Goal: Task Accomplishment & Management: Manage account settings

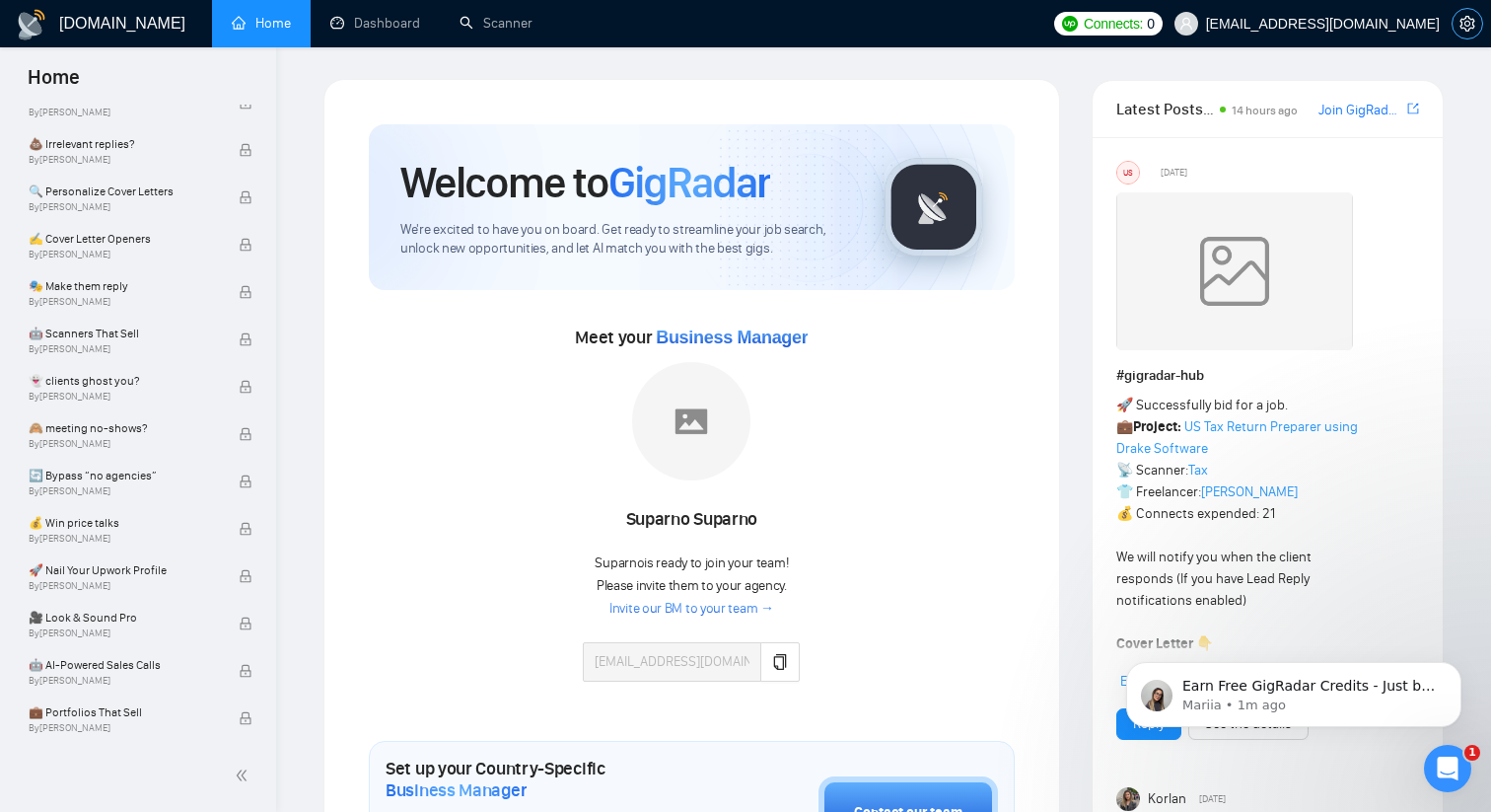
click at [1472, 26] on icon "setting" at bounding box center [1467, 24] width 16 height 16
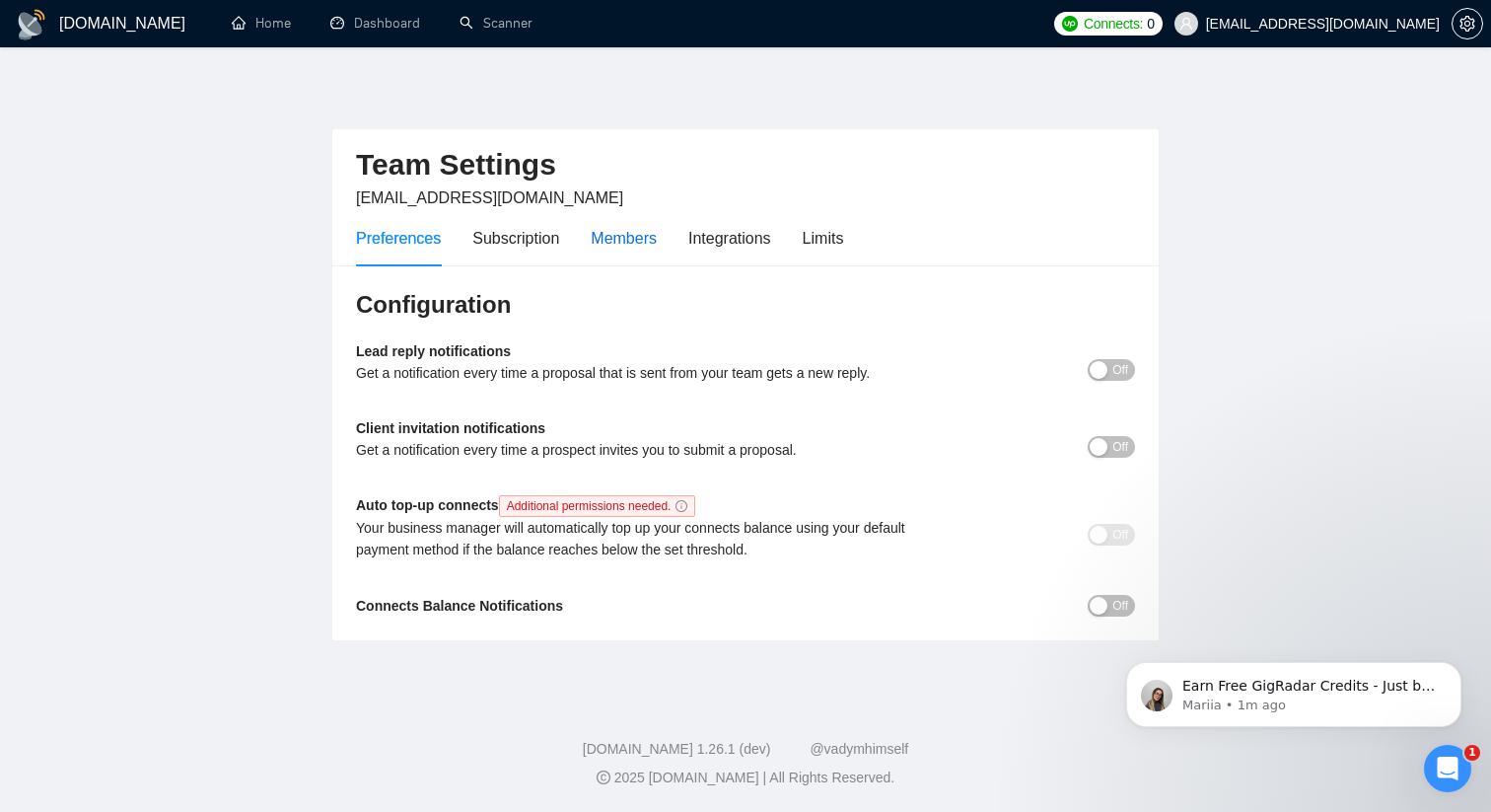
click at [609, 240] on div "Members" at bounding box center [623, 238] width 67 height 25
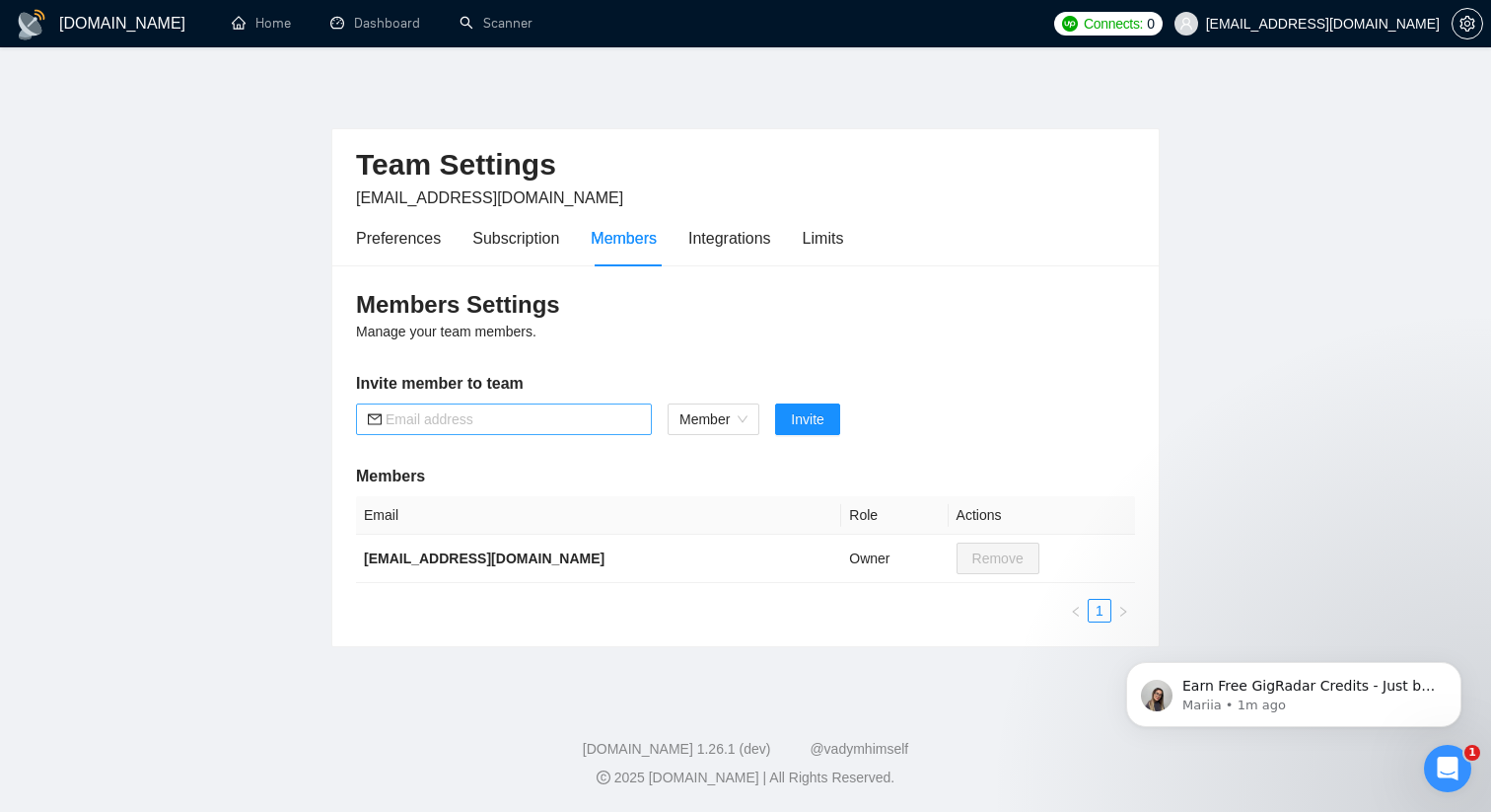
click at [475, 420] on input "text" at bounding box center [512, 419] width 254 height 22
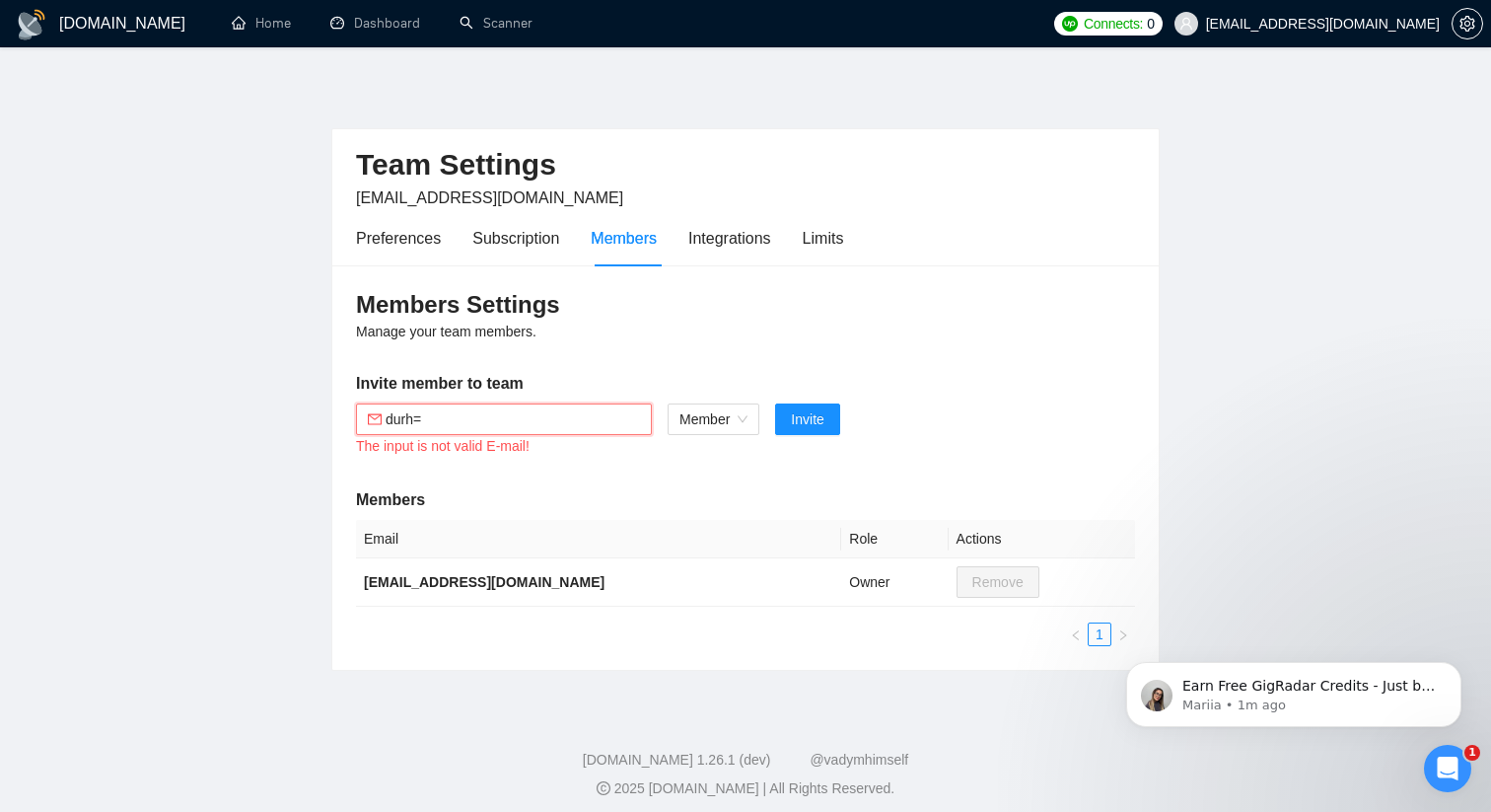
drag, startPoint x: 431, startPoint y: 425, endPoint x: 307, endPoint y: 425, distance: 124.0
click at [307, 425] on main "Team Settings [EMAIL_ADDRESS][DOMAIN_NAME] Preferences Subscription Members Int…" at bounding box center [746, 374] width 1428 height 592
paste input "[EMAIL_ADDRESS][DOMAIN_NAME]"
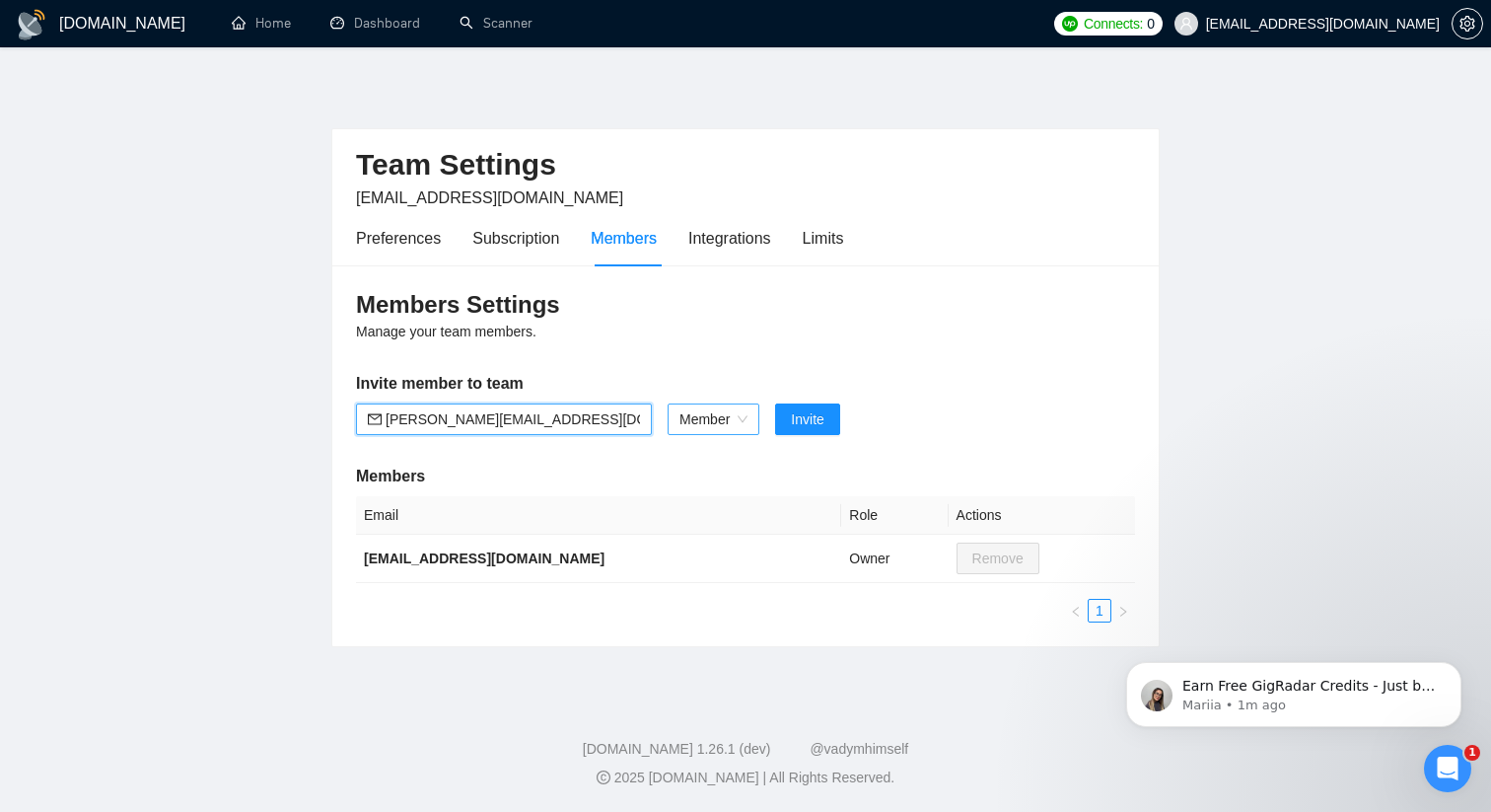
click at [727, 408] on span "Member" at bounding box center [714, 419] width 68 height 30
type input "[PERSON_NAME][EMAIL_ADDRESS][DOMAIN_NAME]"
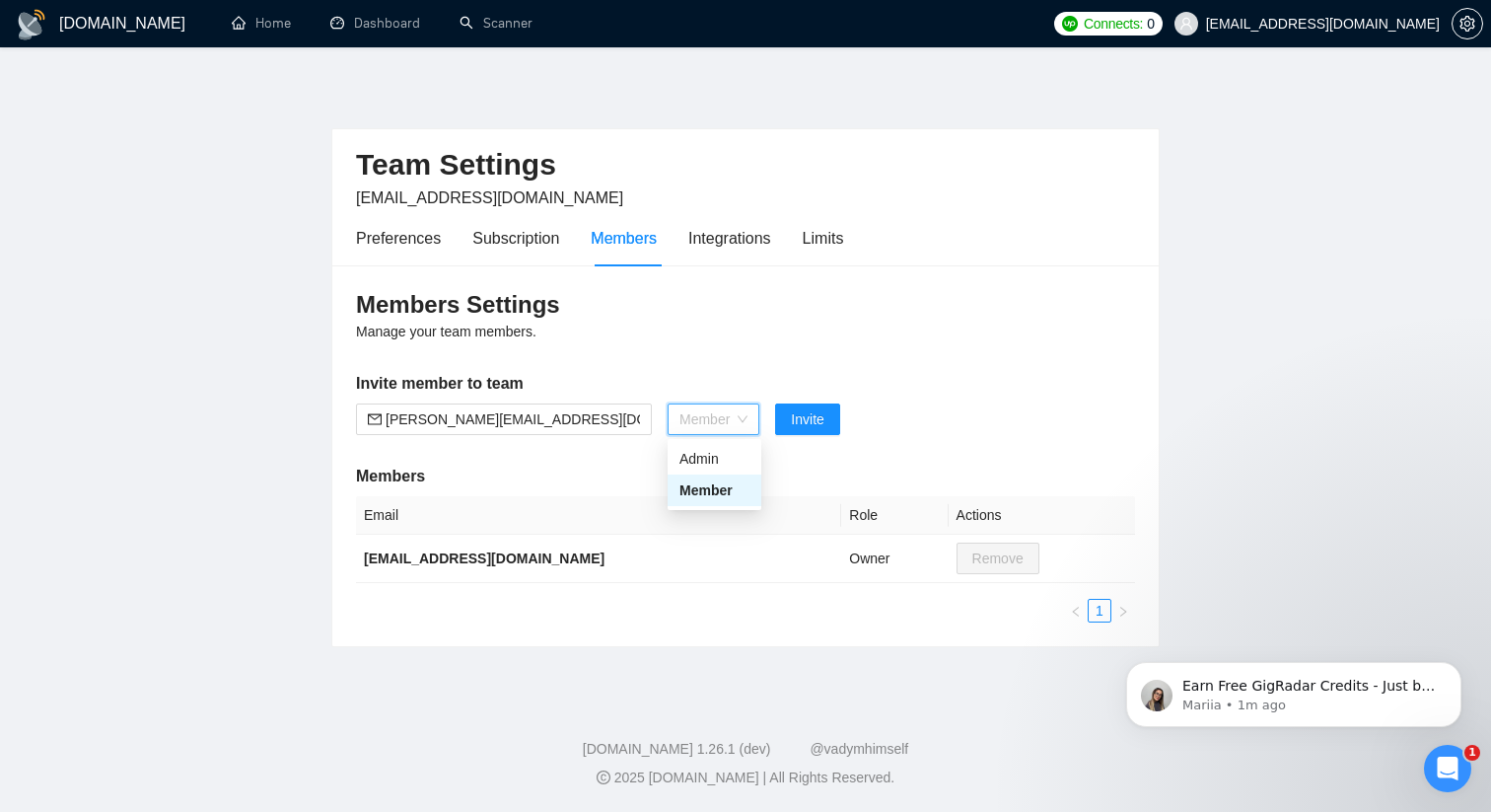
click at [727, 408] on span "Member" at bounding box center [714, 419] width 68 height 30
click at [822, 412] on span "Invite" at bounding box center [807, 419] width 33 height 22
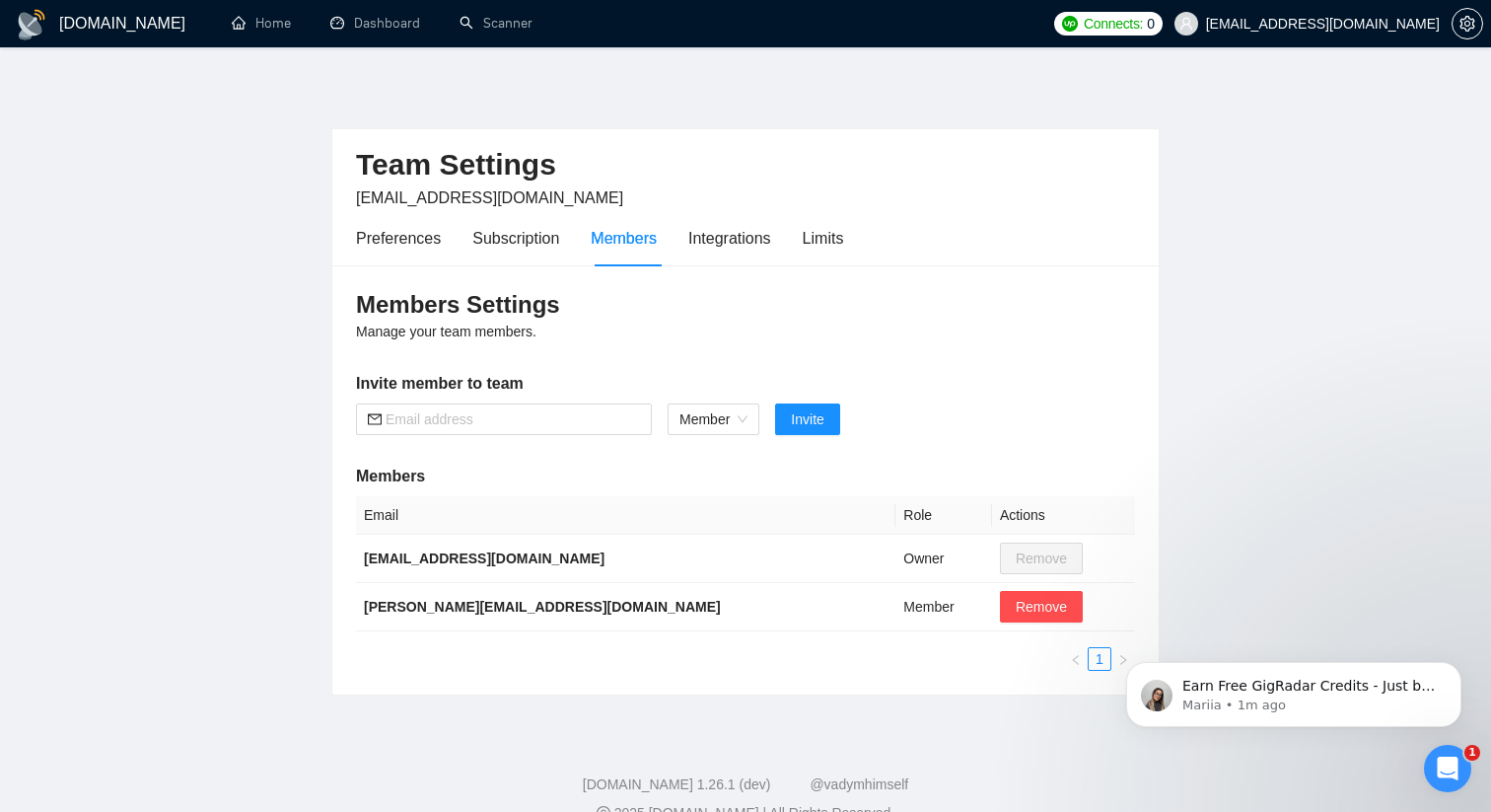
scroll to position [36, 0]
